Goal: Obtain resource: Obtain resource

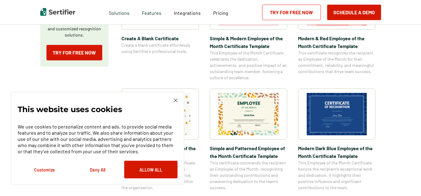
scroll to position [161, 0]
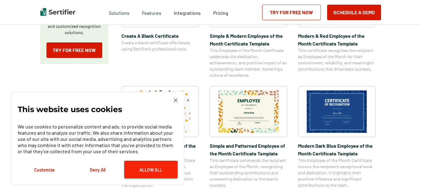
click at [135, 175] on button "Allow All" at bounding box center [150, 170] width 53 height 18
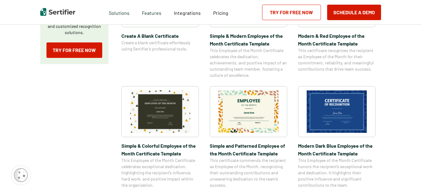
click at [160, 129] on img at bounding box center [160, 111] width 60 height 42
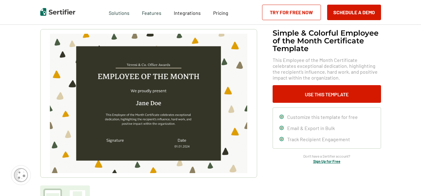
scroll to position [37, 0]
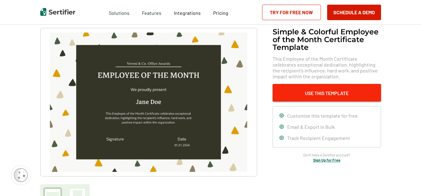
click at [295, 96] on button "Use This Template" at bounding box center [326, 93] width 108 height 18
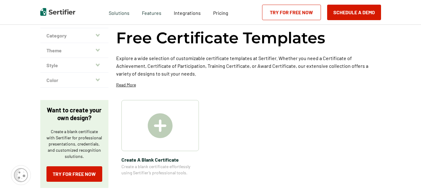
scroll to position [161, 0]
